Goal: Task Accomplishment & Management: Use online tool/utility

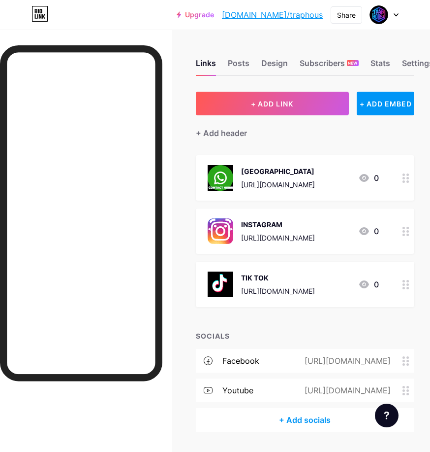
click at [324, 415] on div "+ Add socials" at bounding box center [305, 420] width 219 height 24
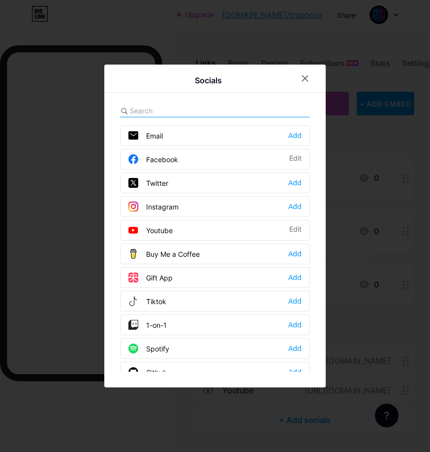
click at [193, 109] on input "text" at bounding box center [184, 110] width 109 height 10
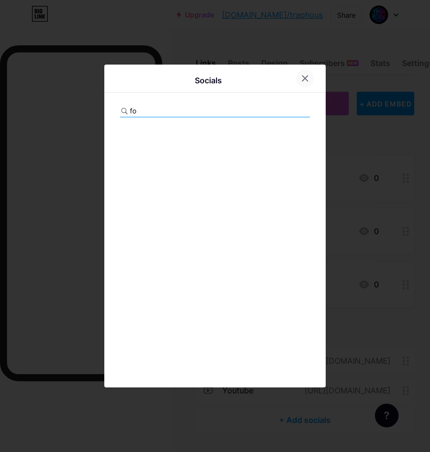
type input "fo"
click at [302, 81] on icon at bounding box center [305, 78] width 8 height 8
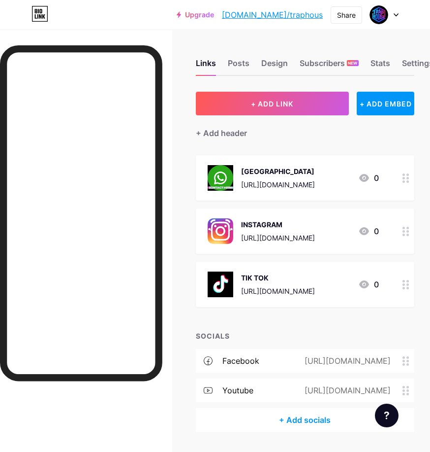
click at [314, 130] on div "+ Add header" at bounding box center [305, 127] width 219 height 24
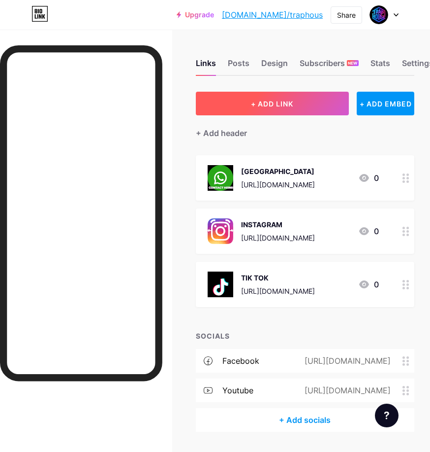
click at [242, 100] on button "+ ADD LINK" at bounding box center [273, 104] width 154 height 24
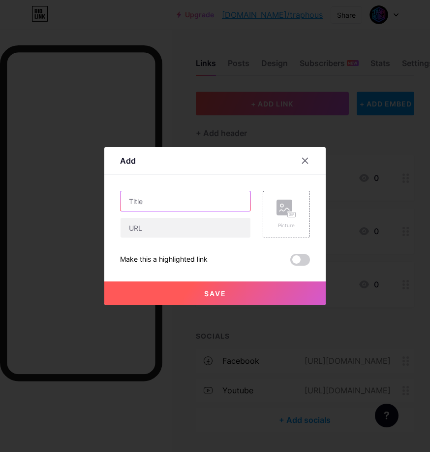
click at [192, 197] on input "text" at bounding box center [186, 201] width 130 height 20
type input "formulario"
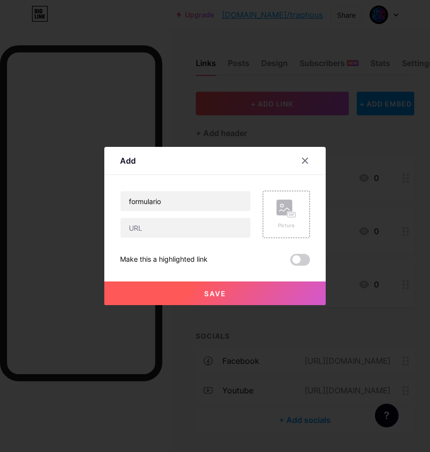
click at [145, 217] on div at bounding box center [185, 227] width 131 height 21
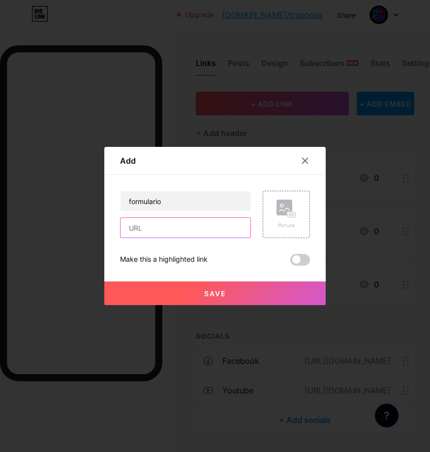
click at [141, 224] on input "text" at bounding box center [186, 228] width 130 height 20
paste input "[URL][DOMAIN_NAME]"
type input "[URL][DOMAIN_NAME]"
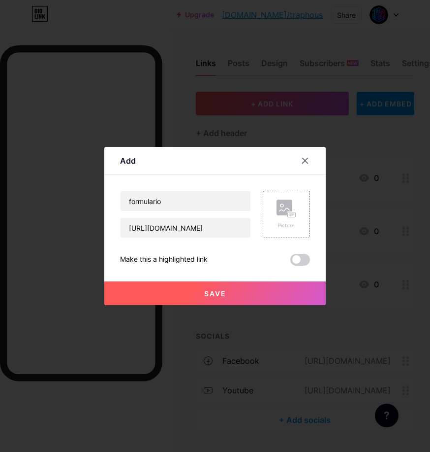
scroll to position [0, 0]
click at [288, 288] on button "Save" at bounding box center [215, 293] width 222 height 24
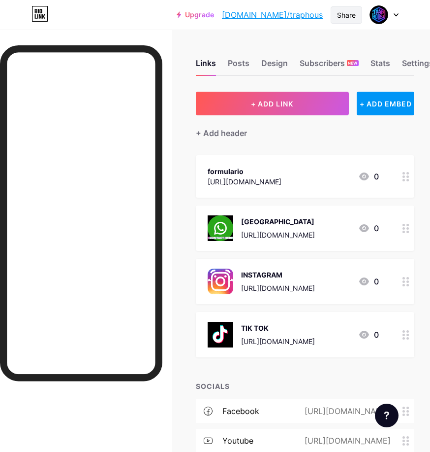
click at [344, 16] on div "Share" at bounding box center [346, 15] width 19 height 10
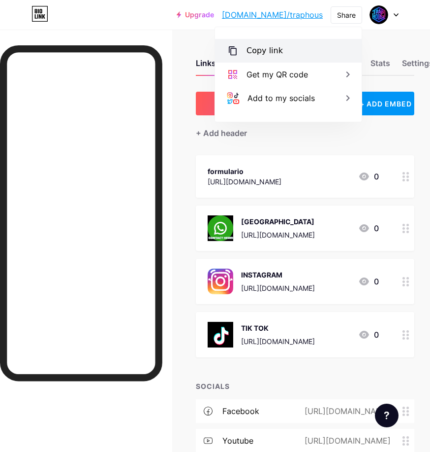
click at [293, 49] on div "Copy link" at bounding box center [288, 51] width 147 height 24
click at [264, 45] on div "Copied" at bounding box center [261, 51] width 28 height 12
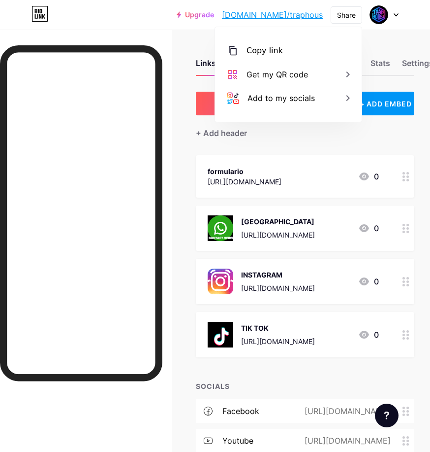
click at [237, 38] on div "Copy link [URL][DOMAIN_NAME] Get my QR code Add to my socials" at bounding box center [288, 74] width 147 height 95
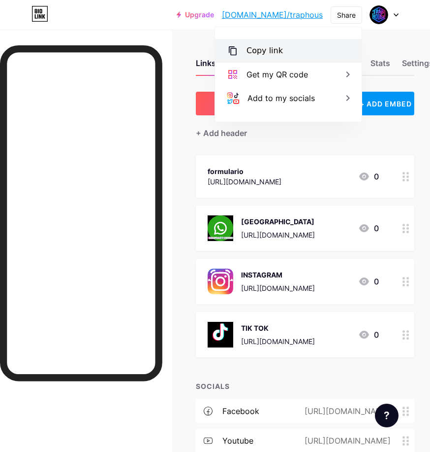
click at [232, 50] on icon at bounding box center [233, 51] width 12 height 12
